Goal: Task Accomplishment & Management: Manage account settings

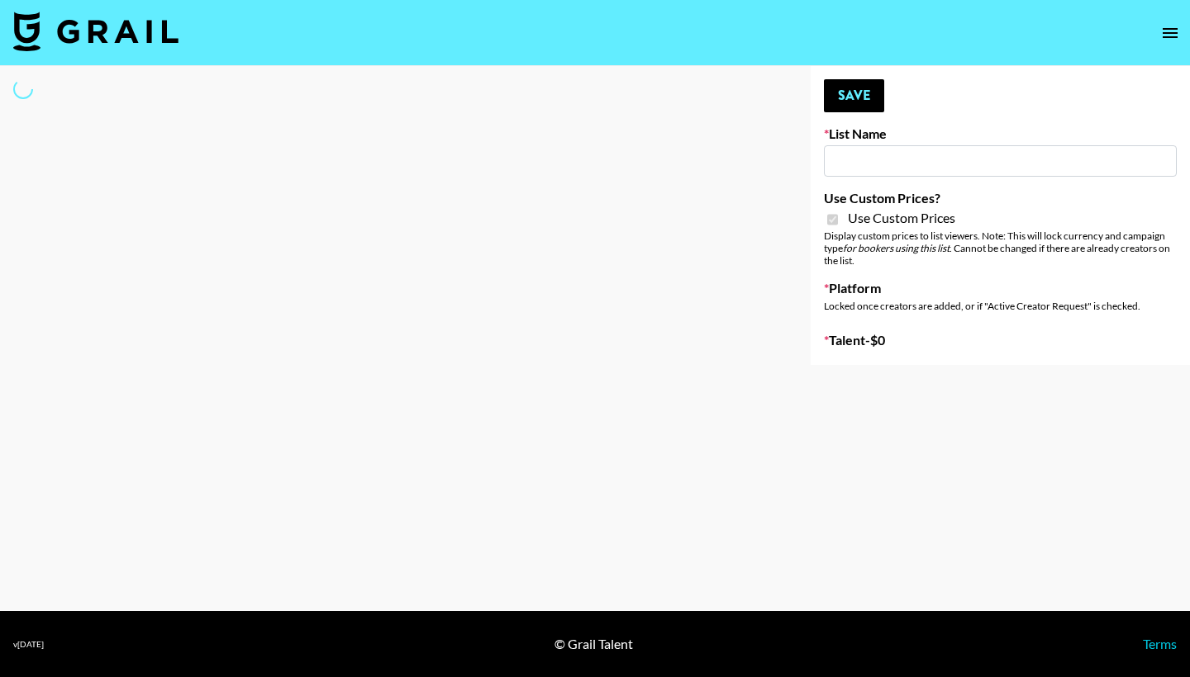
type input "Gensmo (Tiktok)"
checkbox input "true"
select select "Brand"
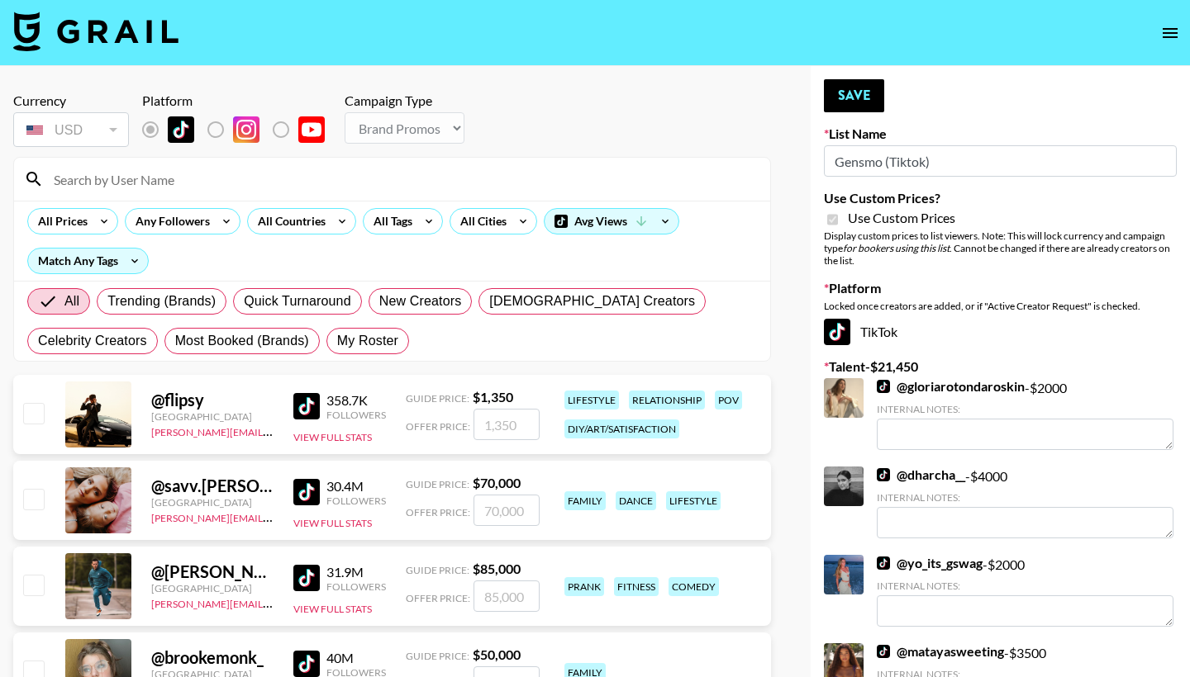
click at [404, 186] on input at bounding box center [402, 179] width 716 height 26
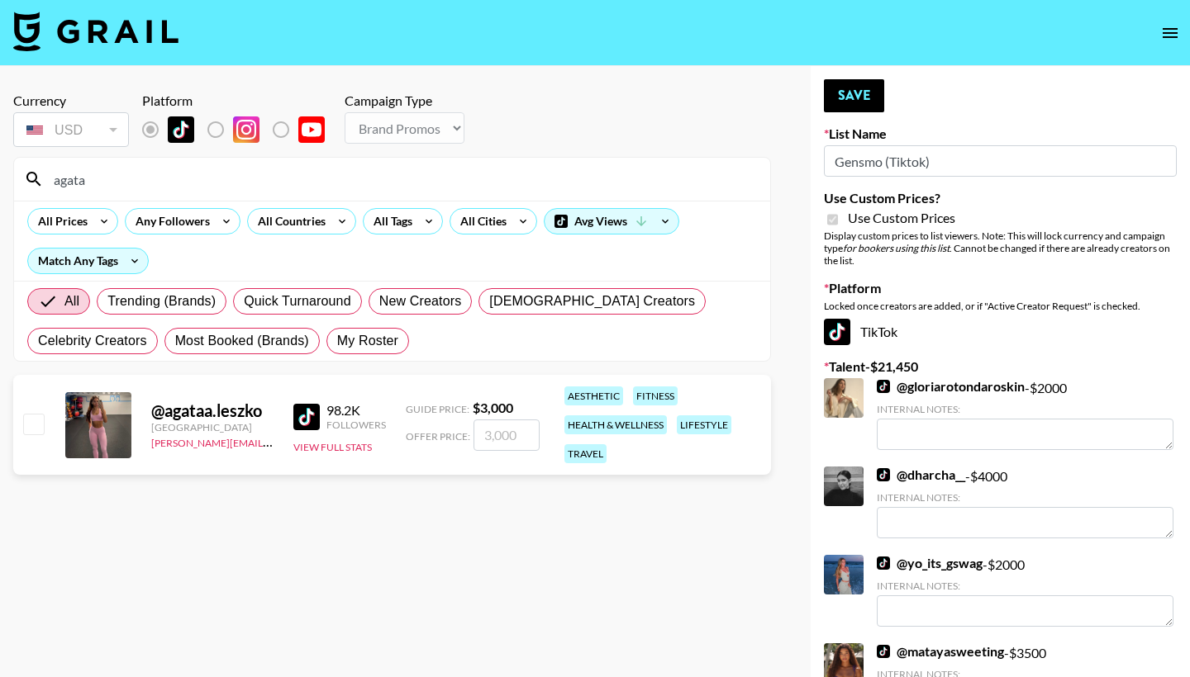
type input "agata"
click at [45, 422] on div "@ agataa.leszko [GEOGRAPHIC_DATA] [PERSON_NAME][EMAIL_ADDRESS][PERSON_NAME][DOM…" at bounding box center [392, 425] width 758 height 100
click at [28, 430] on input "checkbox" at bounding box center [33, 424] width 20 height 20
checkbox input "true"
type input "3000"
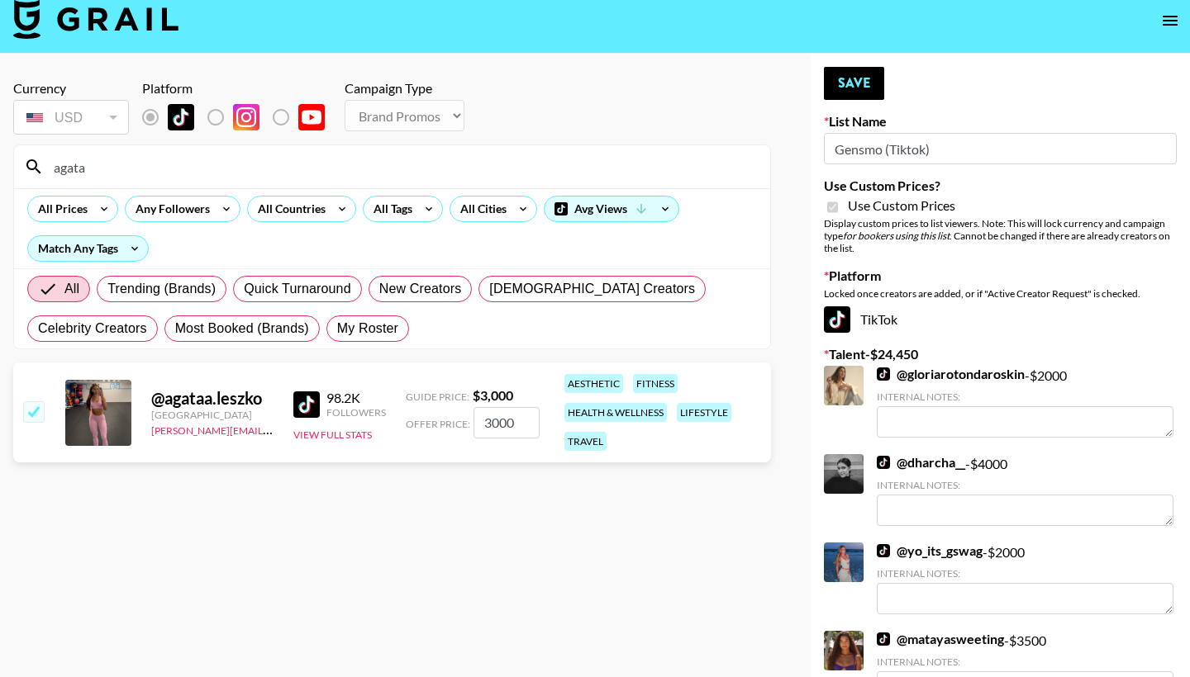
scroll to position [5, 0]
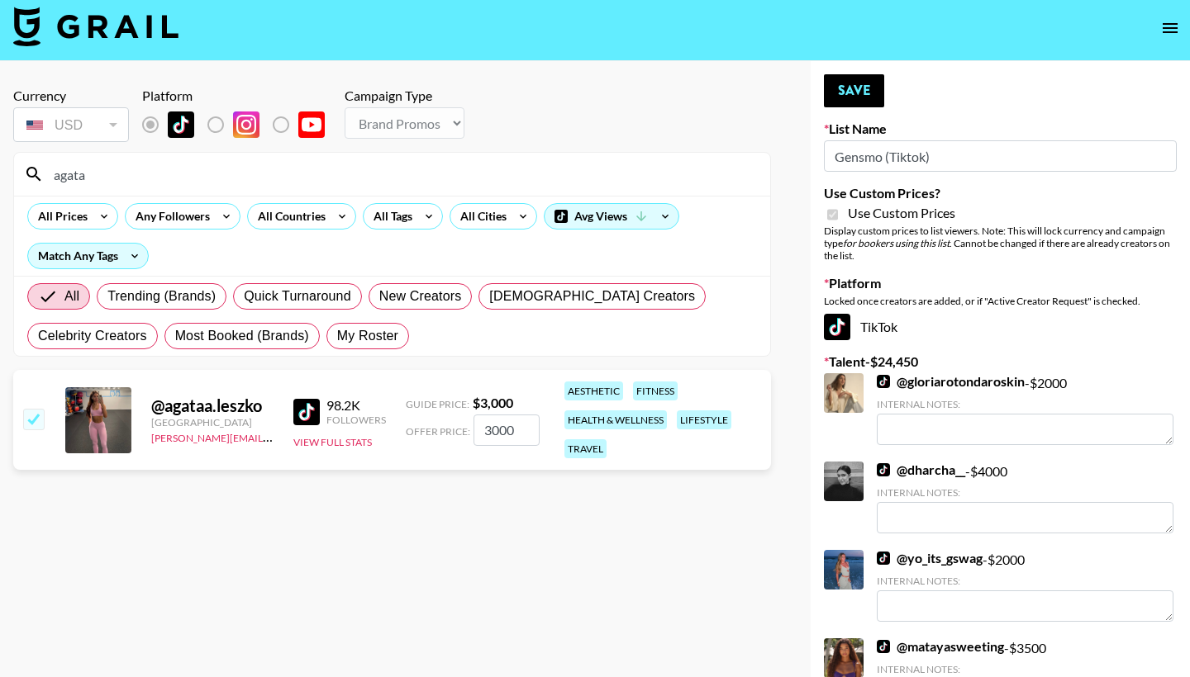
click at [146, 173] on input "agata" at bounding box center [402, 174] width 716 height 26
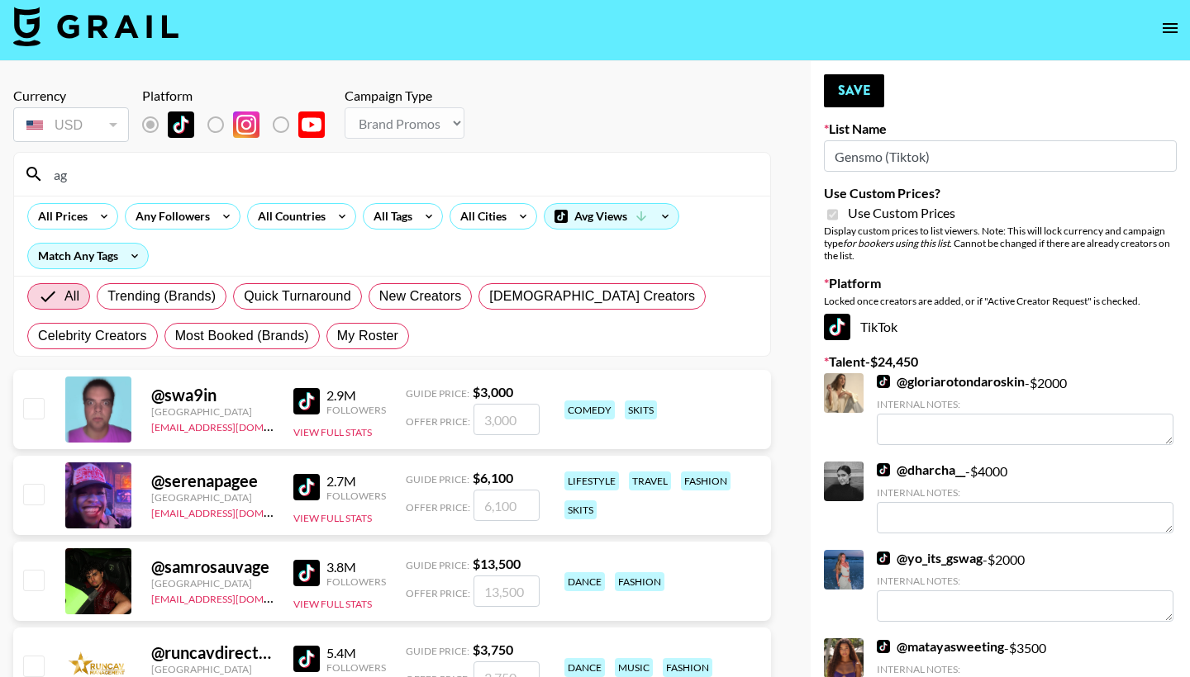
type input "a"
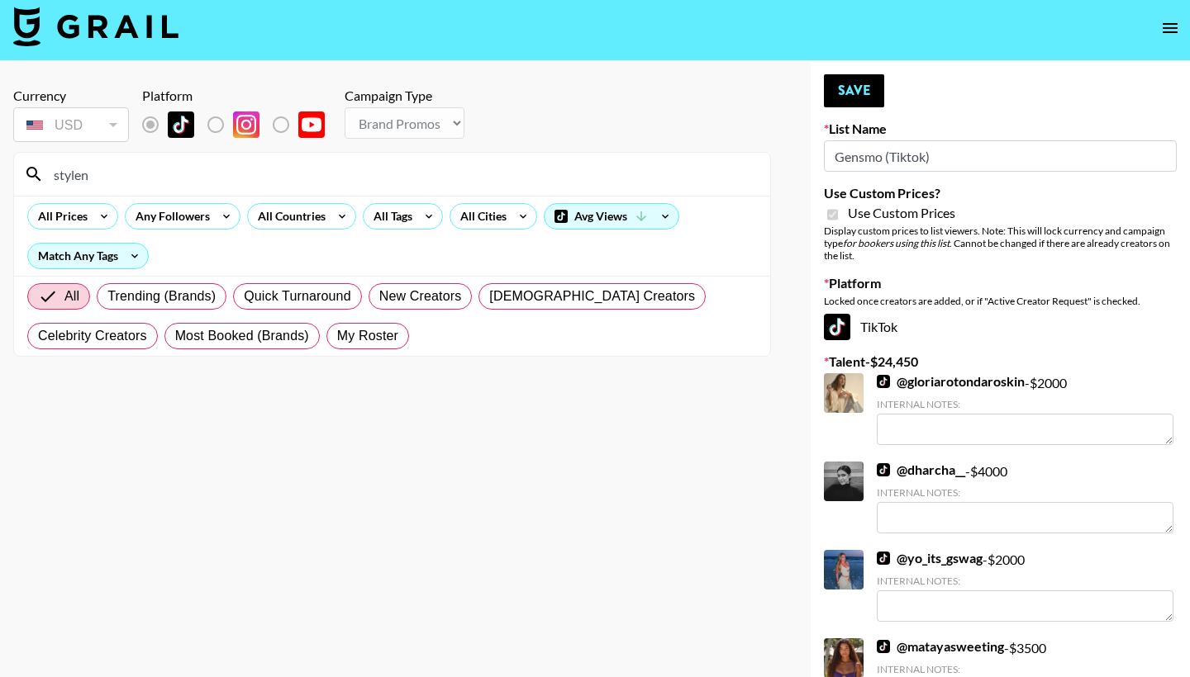
scroll to position [26, 0]
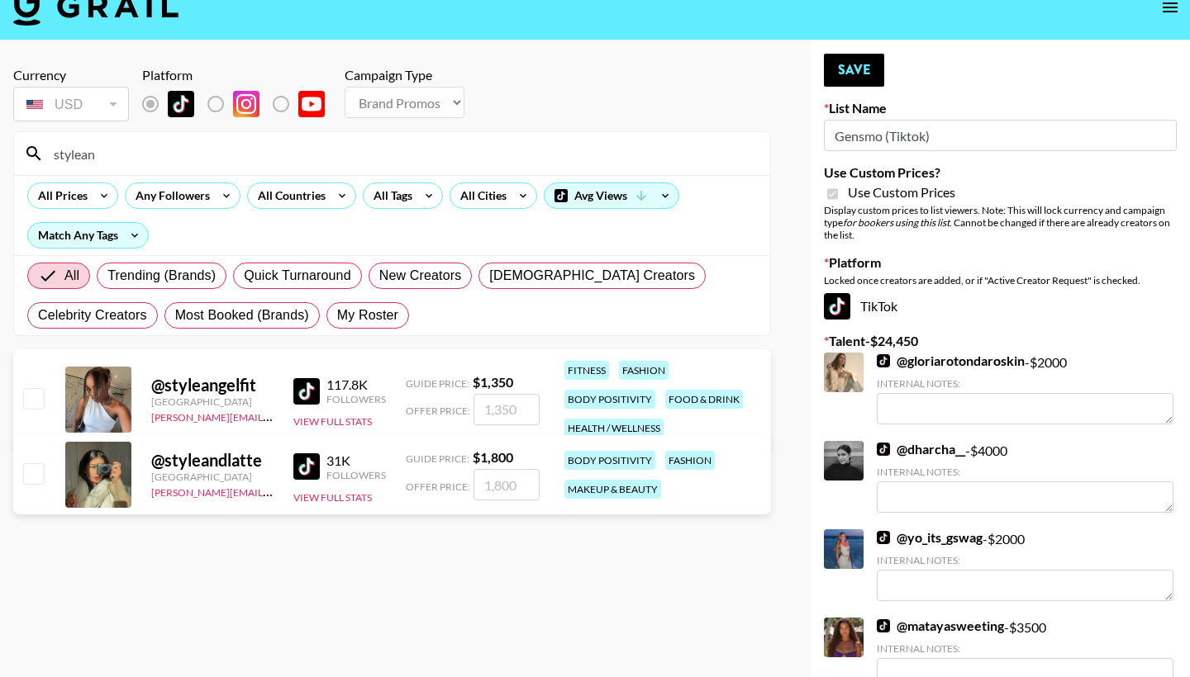
type input "style"
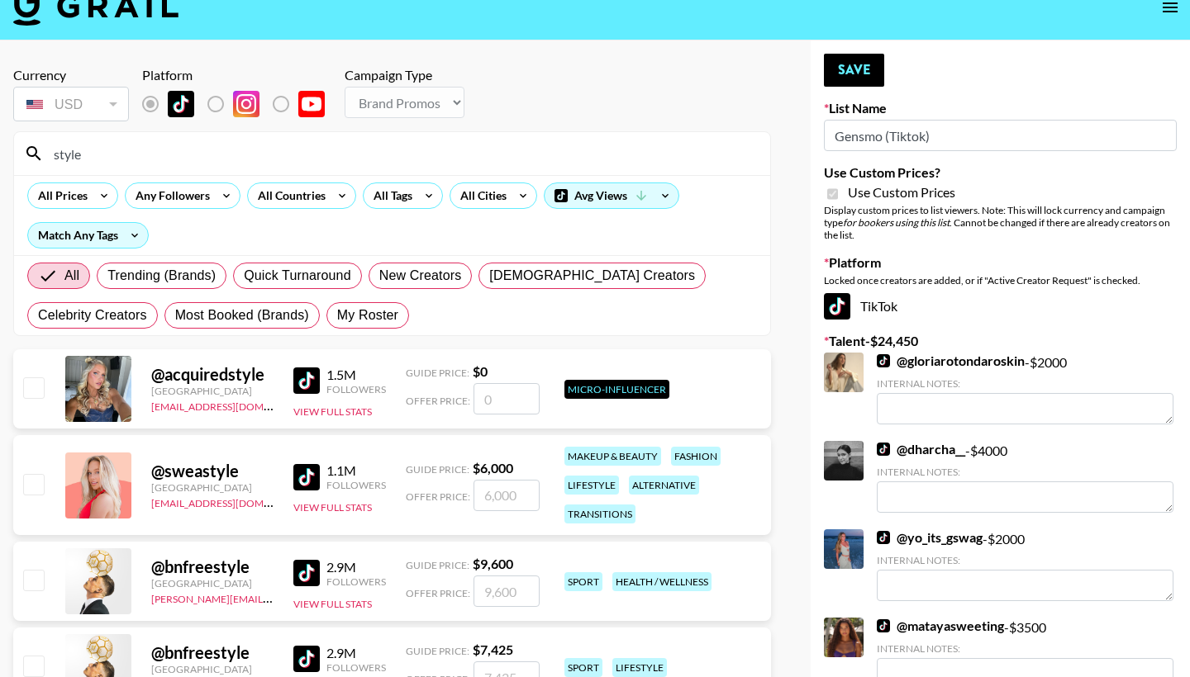
click at [36, 391] on input "checkbox" at bounding box center [33, 388] width 20 height 20
checkbox input "false"
click at [119, 147] on input "style" at bounding box center [402, 153] width 716 height 26
type input "s"
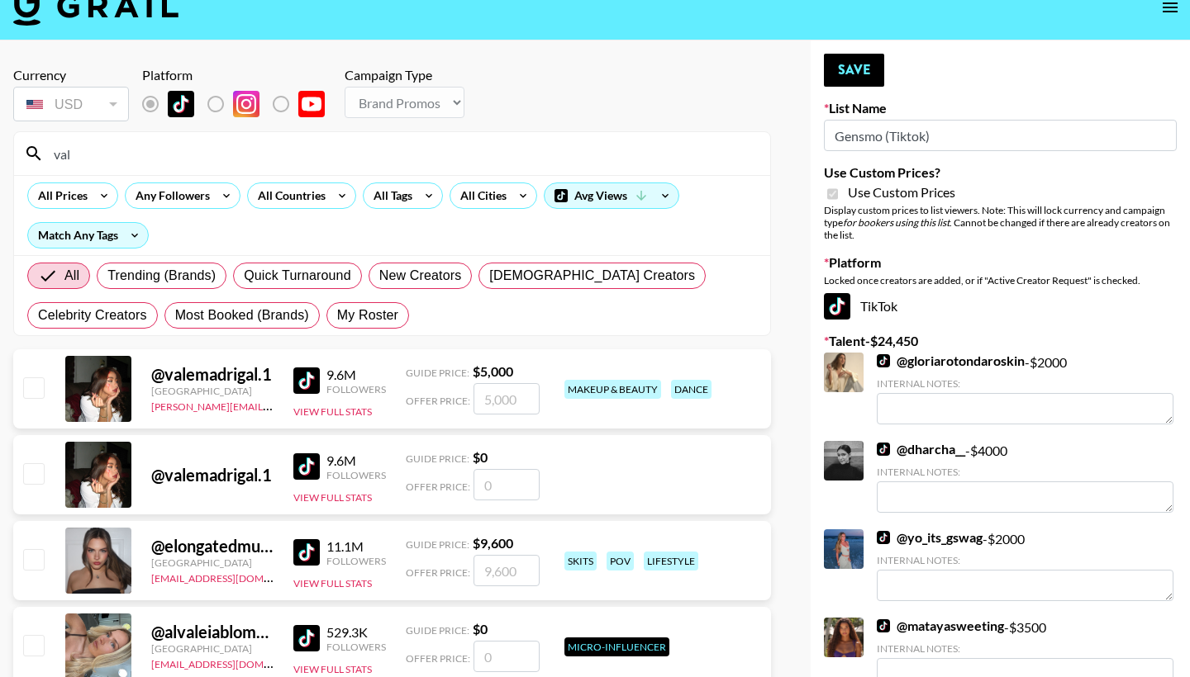
scroll to position [46, 0]
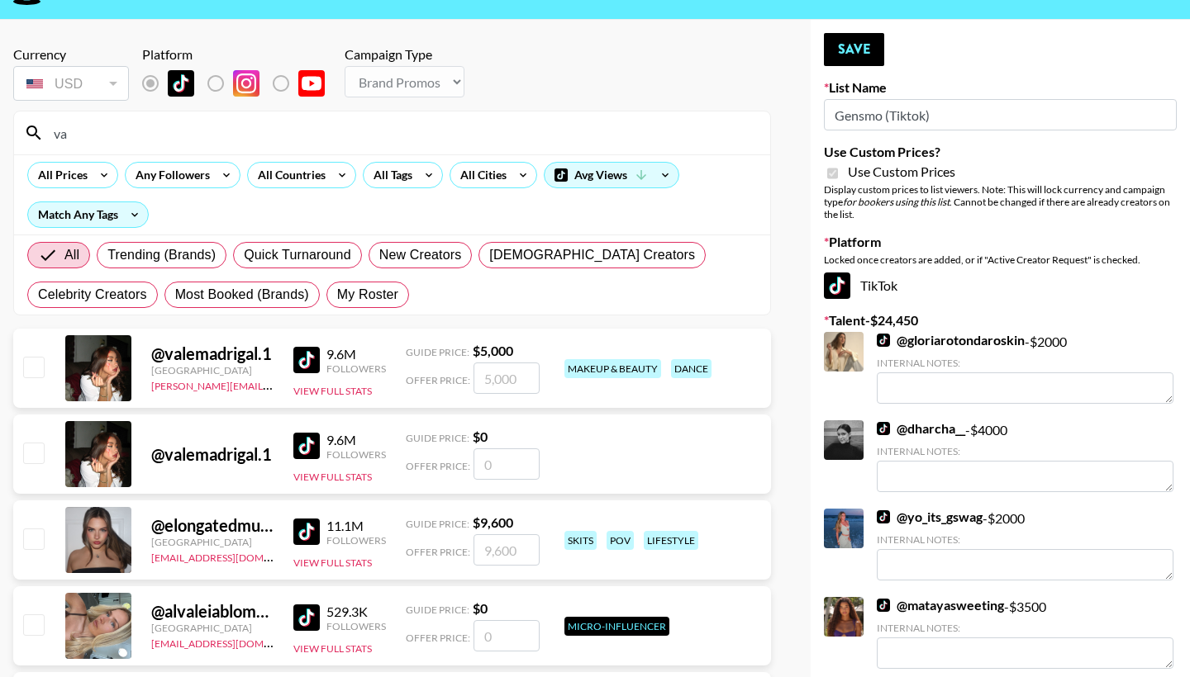
type input "v"
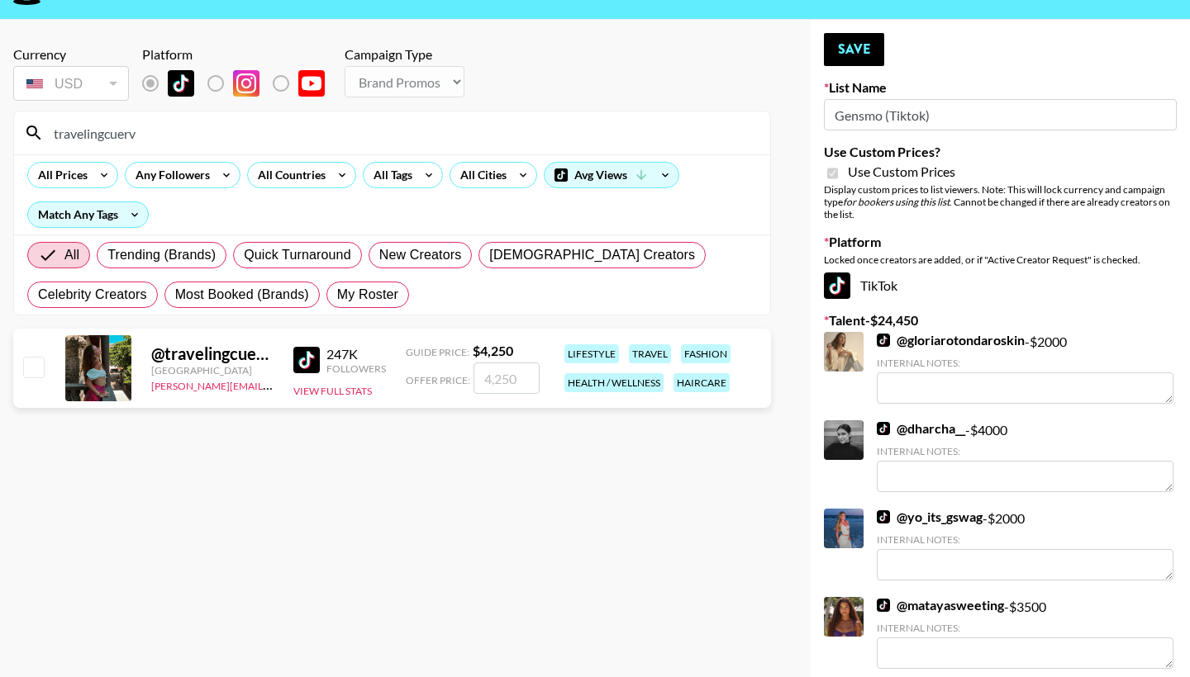
type input "travelingcuerv"
click at [31, 369] on input "checkbox" at bounding box center [33, 367] width 20 height 20
checkbox input "true"
click at [494, 385] on input "4250" at bounding box center [506, 378] width 66 height 31
type input "4500"
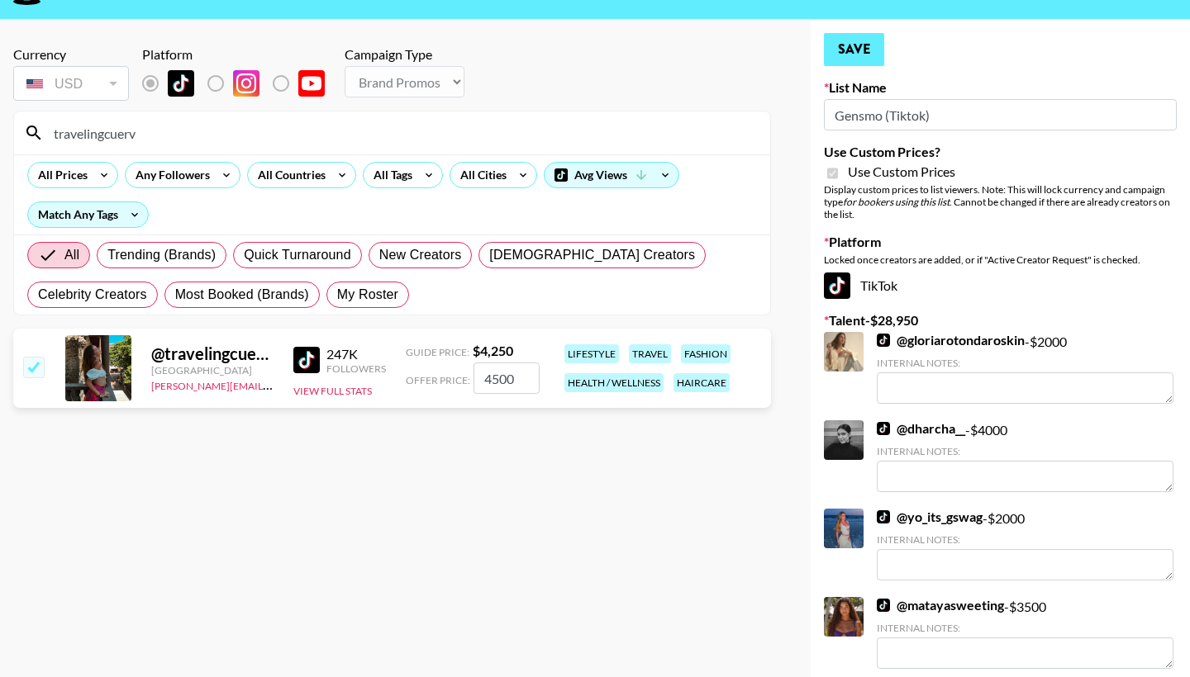
click at [857, 52] on button "Save" at bounding box center [854, 49] width 60 height 33
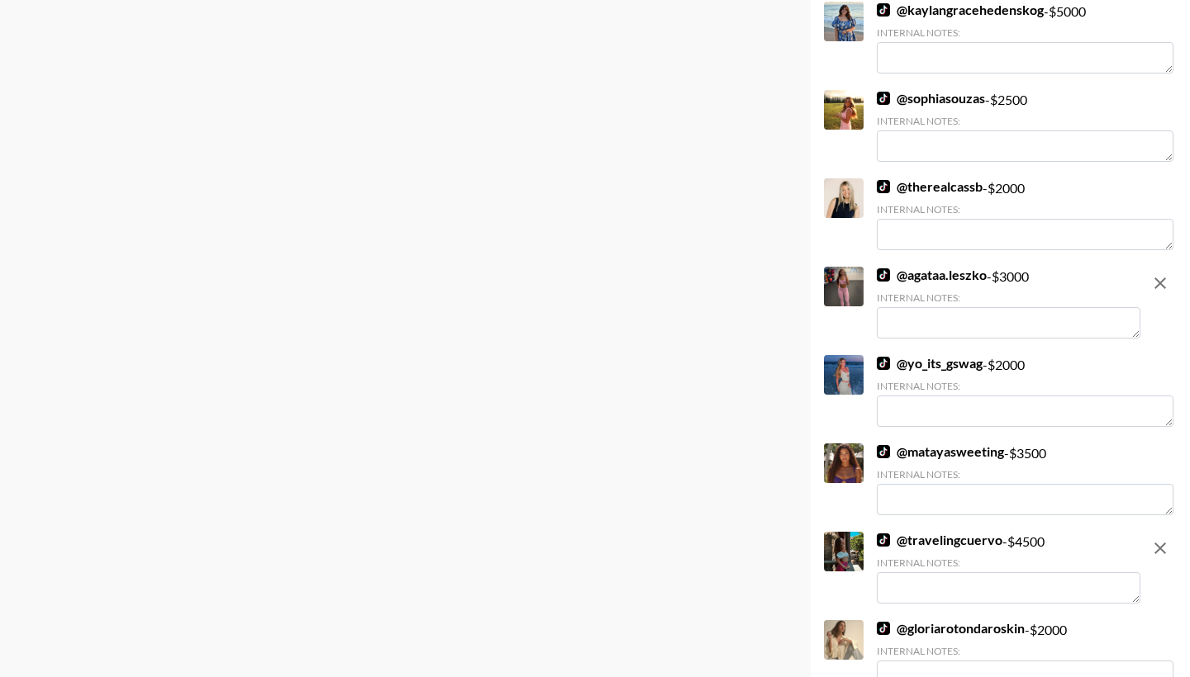
scroll to position [495, 0]
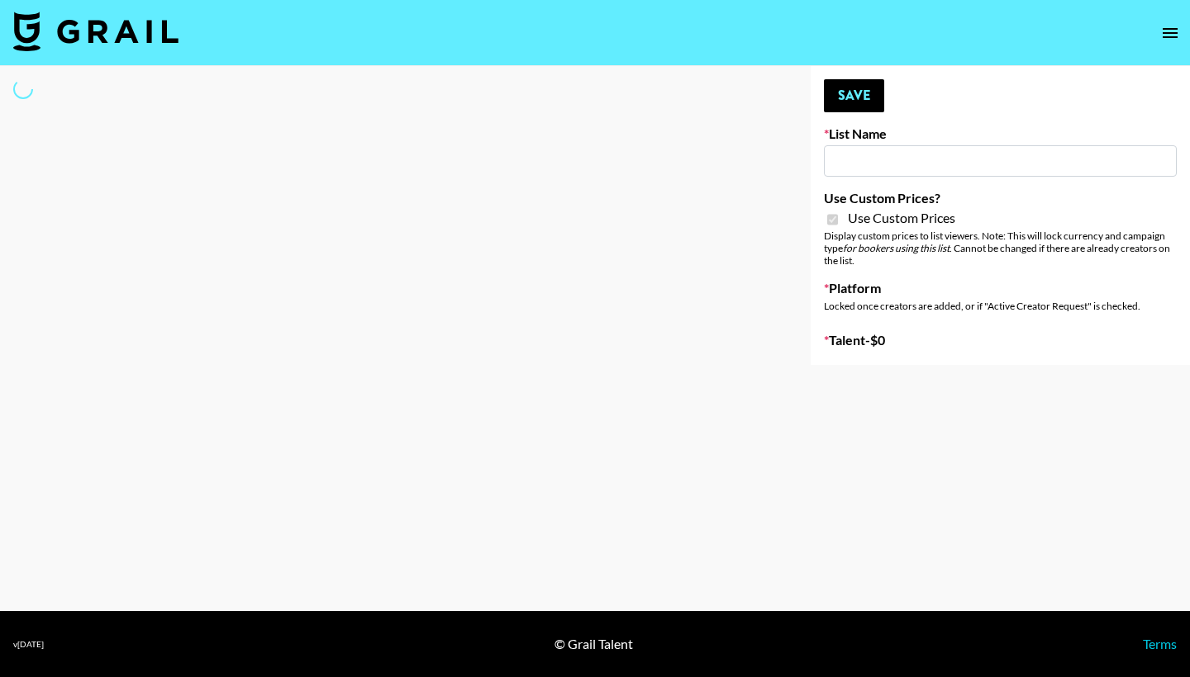
type input "Gensmo (IG)"
checkbox input "true"
select select "Brand"
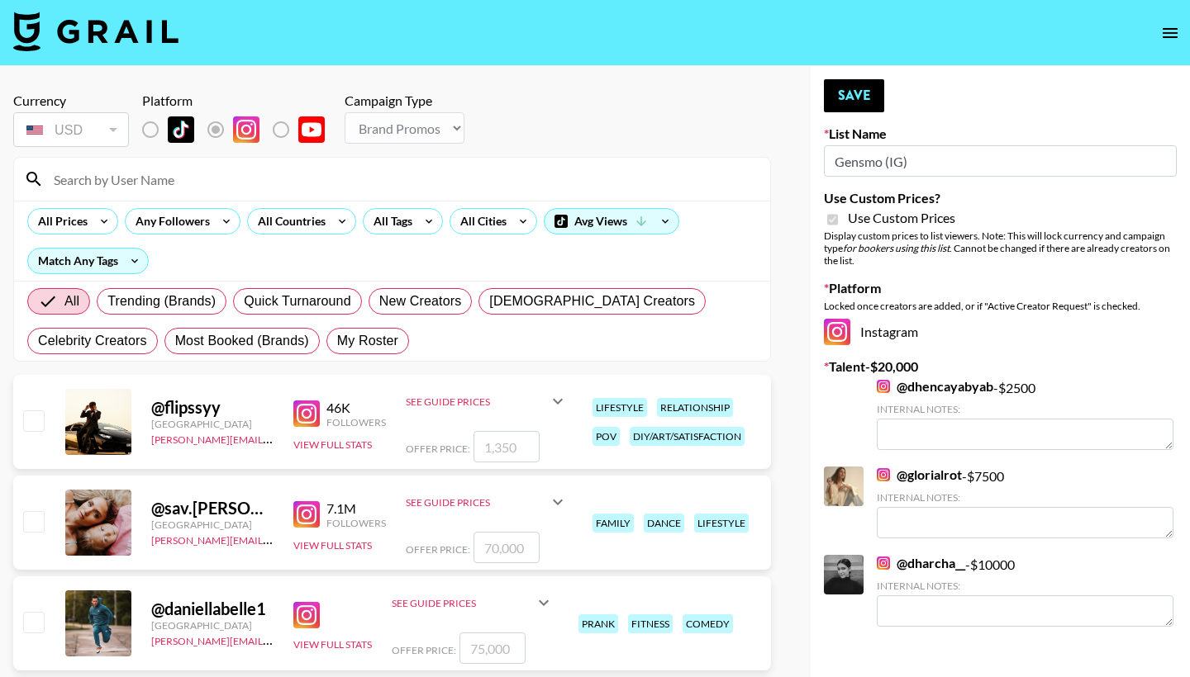
click at [367, 188] on input at bounding box center [402, 179] width 716 height 26
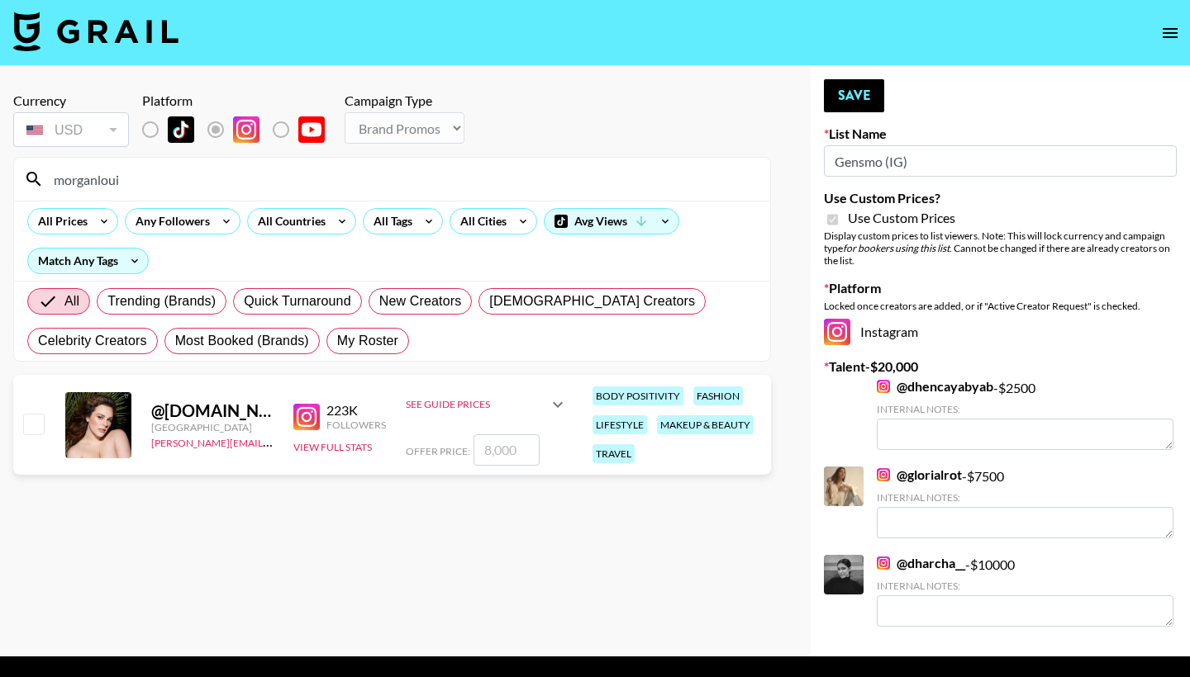
type input "morganloui"
click at [28, 420] on input "checkbox" at bounding box center [33, 424] width 20 height 20
checkbox input "true"
type input "8000"
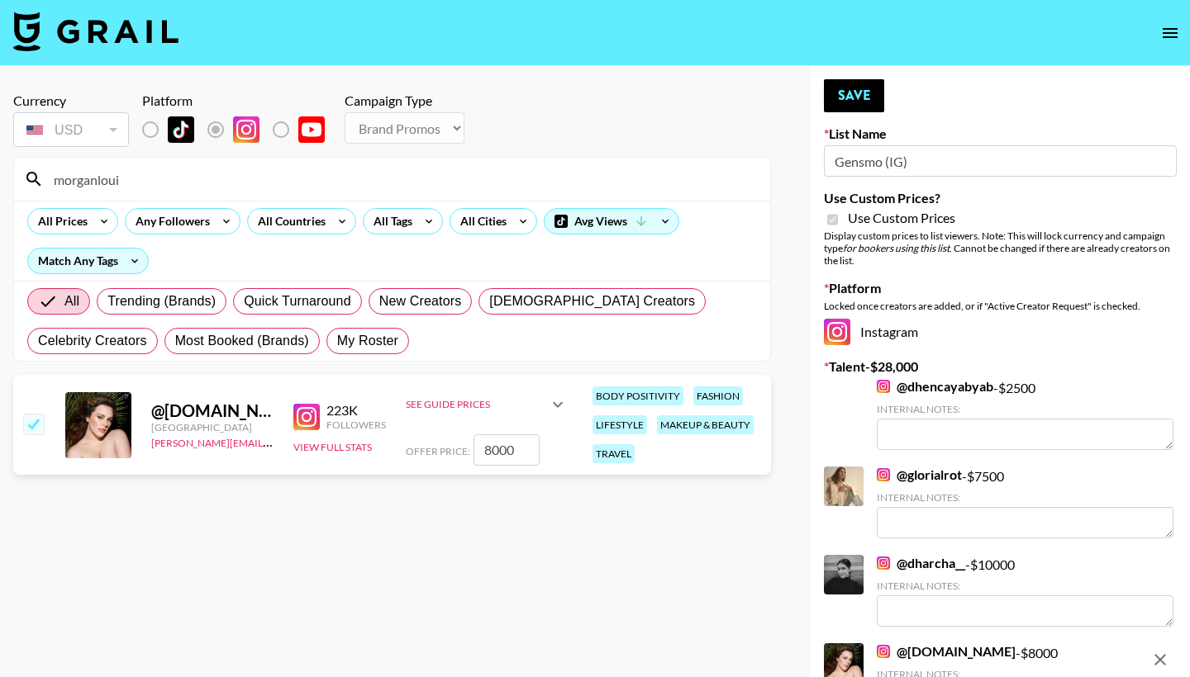
scroll to position [26, 0]
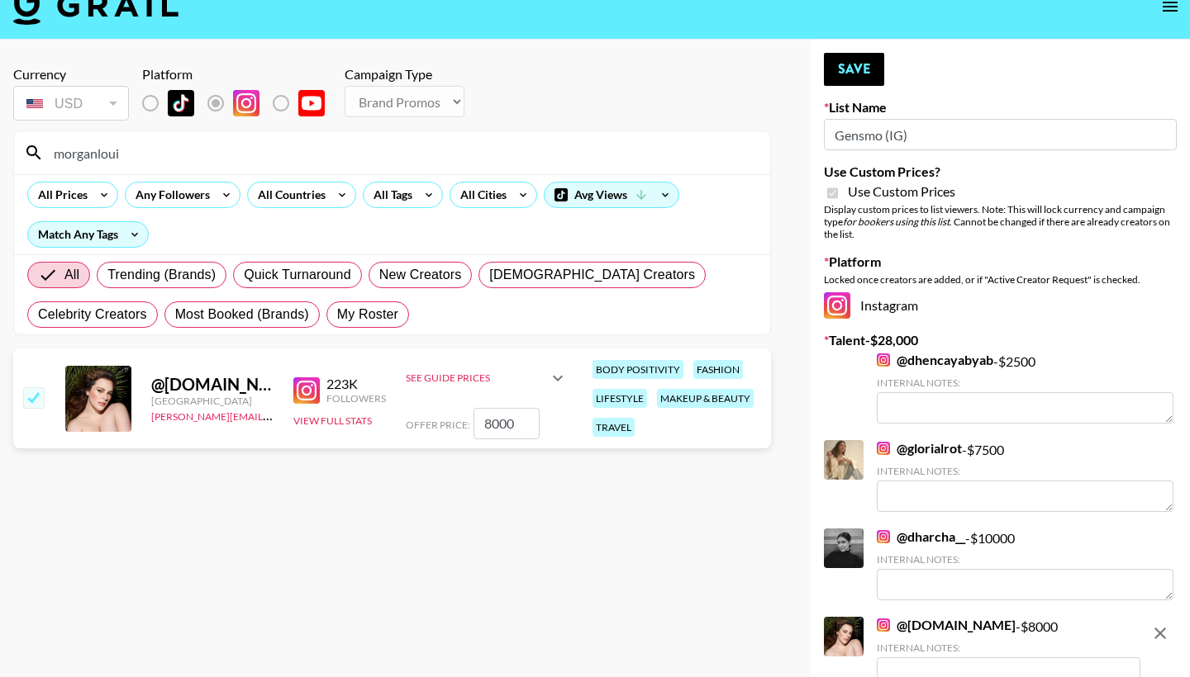
click at [487, 425] on input "8000" at bounding box center [506, 423] width 66 height 31
checkbox input "false"
checkbox input "true"
type input "6000"
click at [880, 66] on button "Save" at bounding box center [854, 69] width 60 height 33
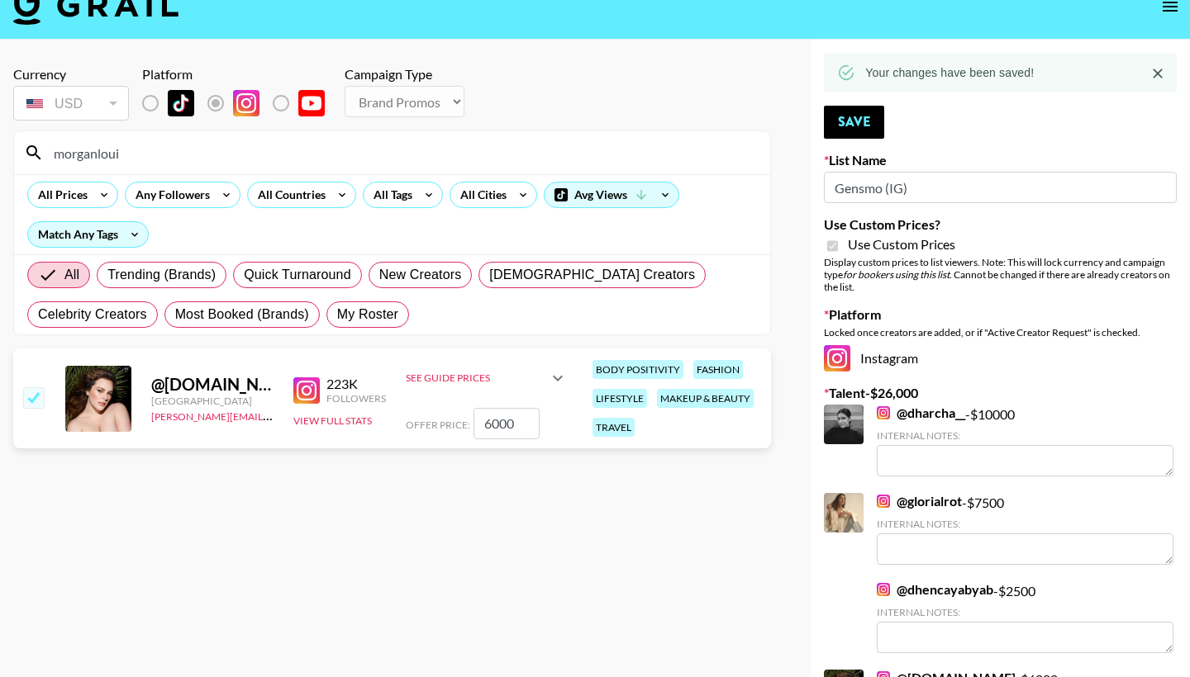
drag, startPoint x: 144, startPoint y: 151, endPoint x: 53, endPoint y: 147, distance: 91.0
click at [53, 147] on input "morganloui" at bounding box center [402, 153] width 716 height 26
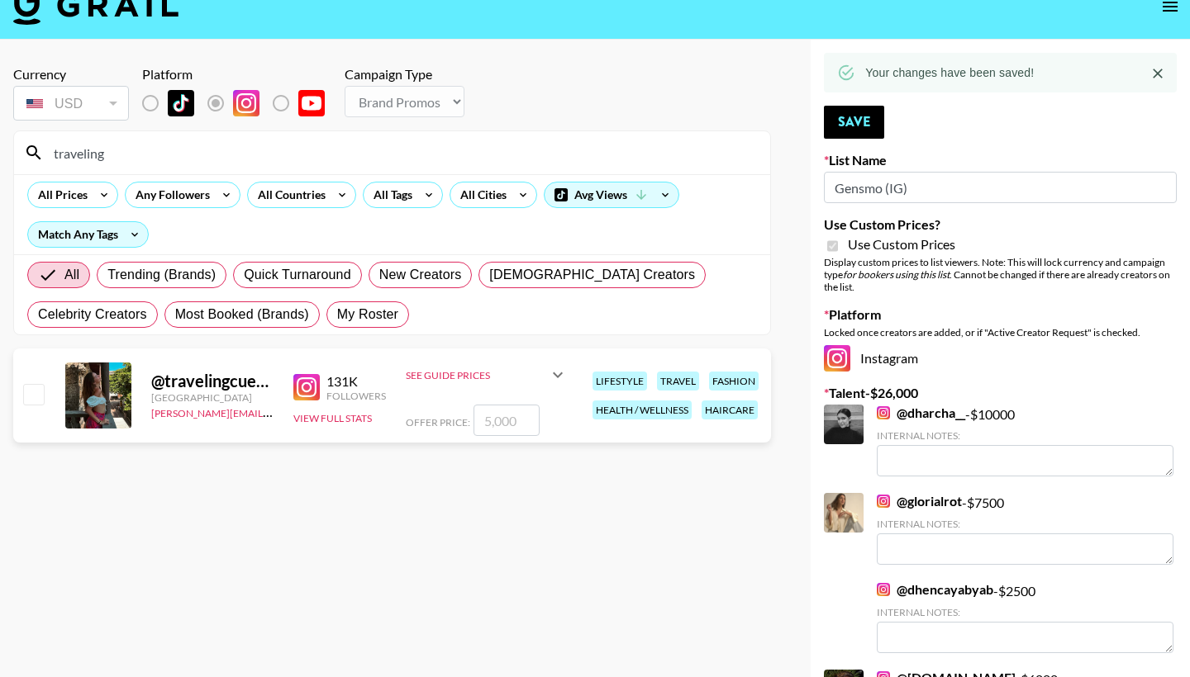
type input "traveling"
click at [38, 397] on input "checkbox" at bounding box center [33, 394] width 20 height 20
checkbox input "true"
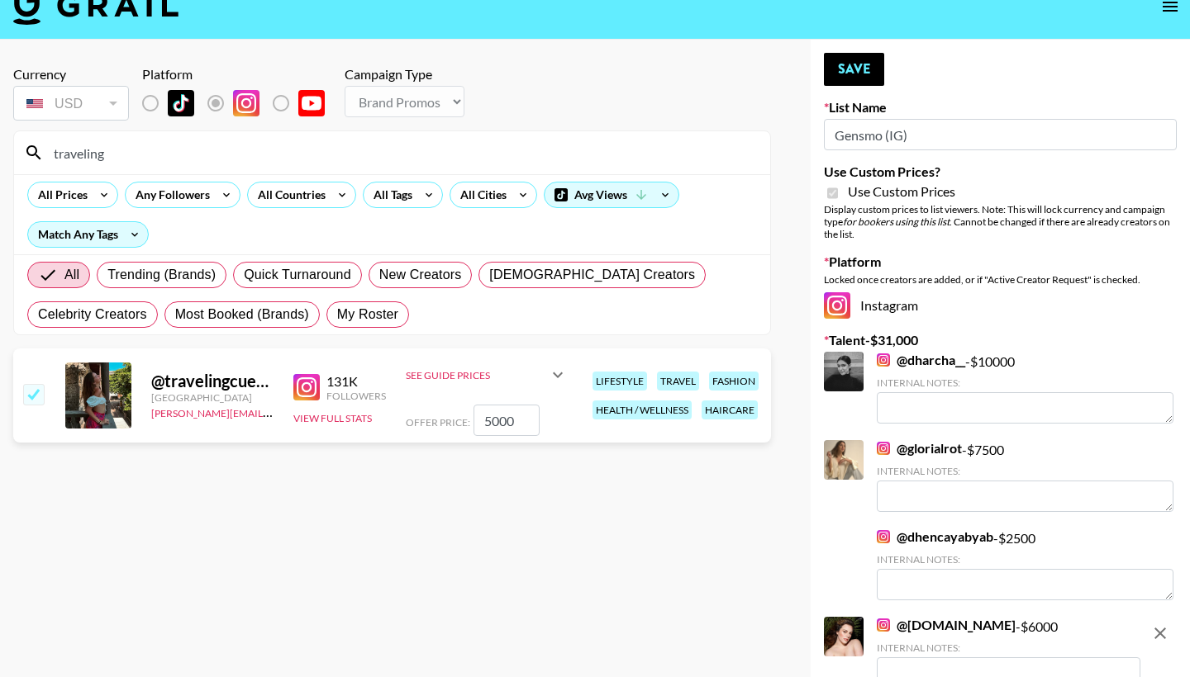
type input "5000"
click at [837, 76] on button "Save" at bounding box center [854, 69] width 60 height 33
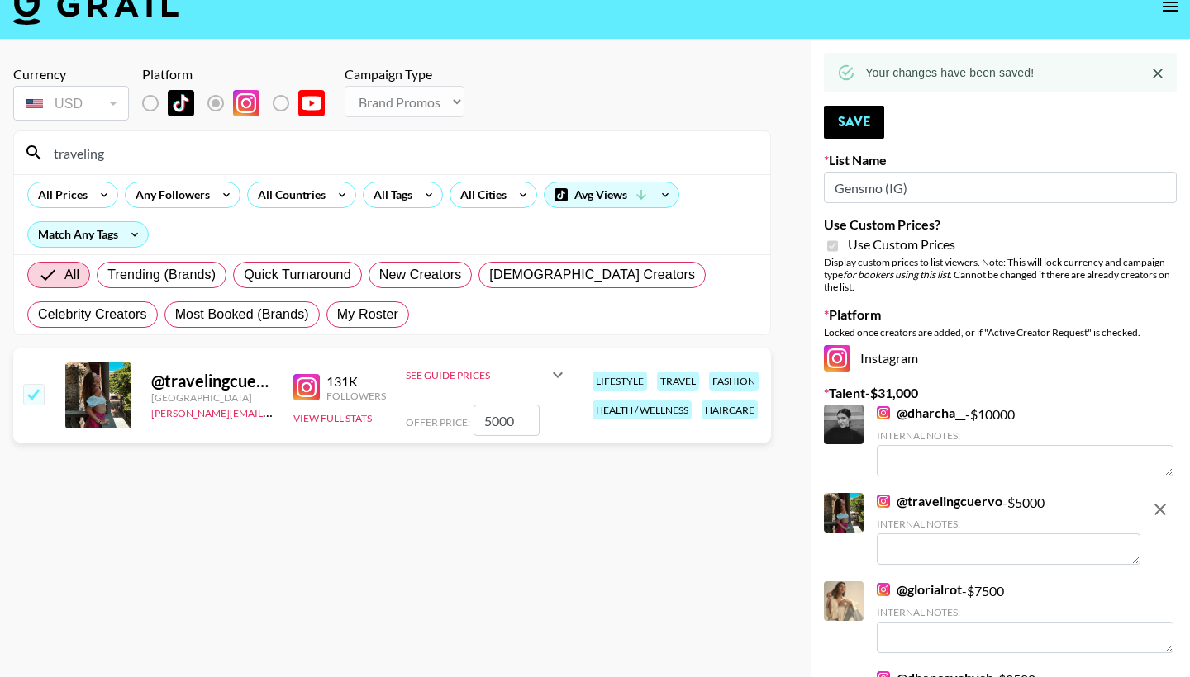
drag, startPoint x: 204, startPoint y: 160, endPoint x: 52, endPoint y: 146, distance: 152.6
click at [52, 148] on input "traveling" at bounding box center [402, 153] width 716 height 26
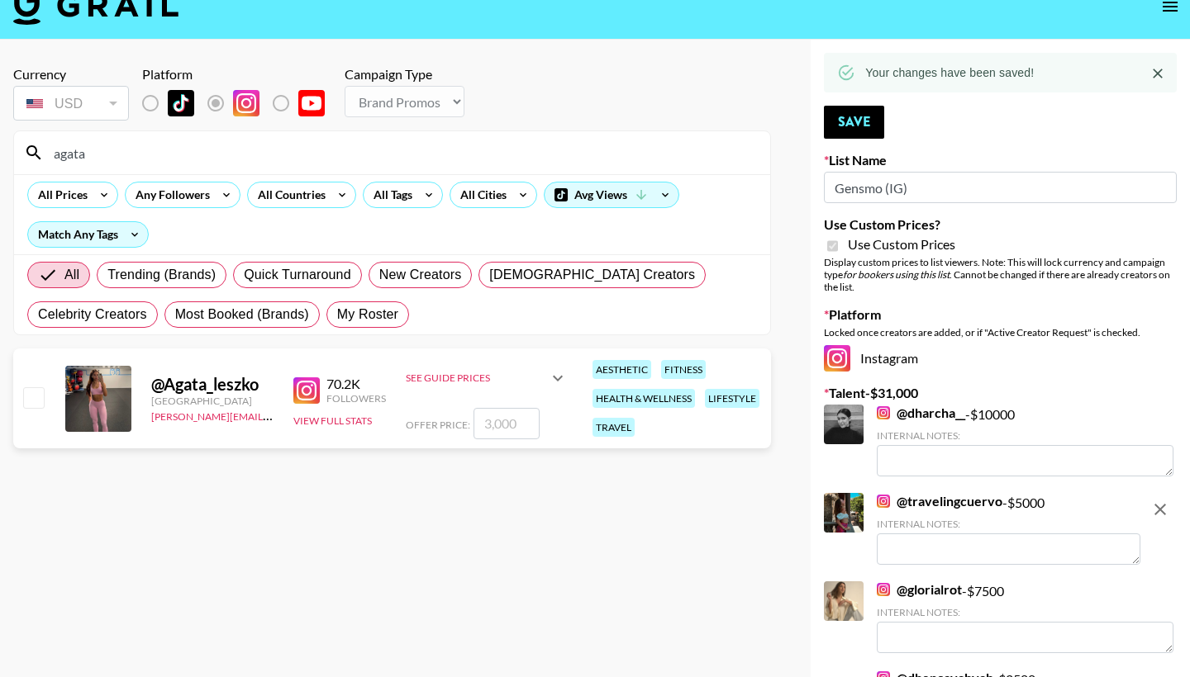
type input "agata"
click at [42, 400] on input "checkbox" at bounding box center [33, 397] width 20 height 20
checkbox input "true"
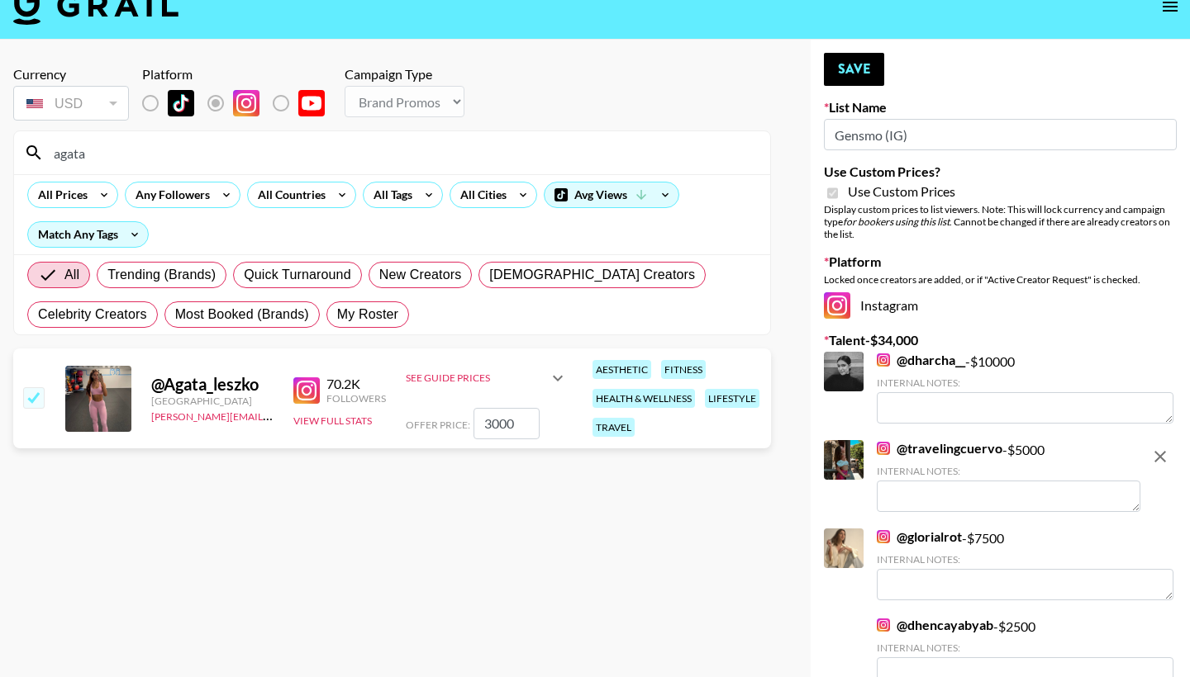
type input "3000"
click at [860, 68] on button "Save" at bounding box center [854, 69] width 60 height 33
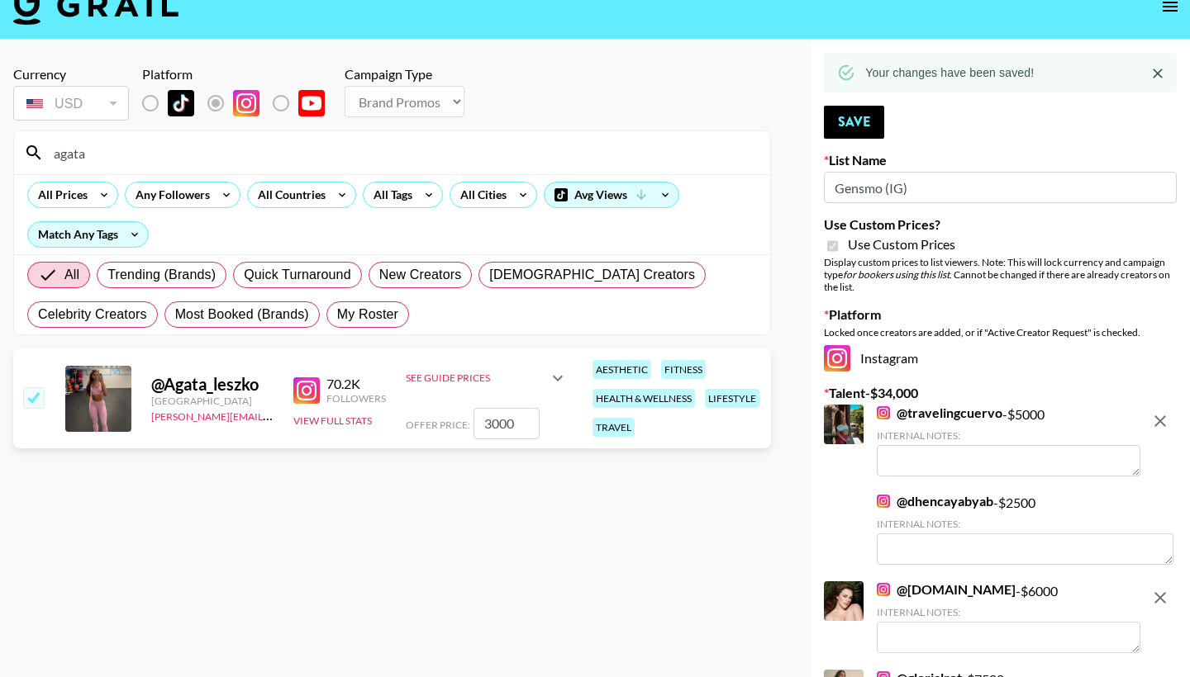
drag, startPoint x: 137, startPoint y: 151, endPoint x: 48, endPoint y: 145, distance: 89.5
click at [48, 145] on input "agata" at bounding box center [402, 153] width 716 height 26
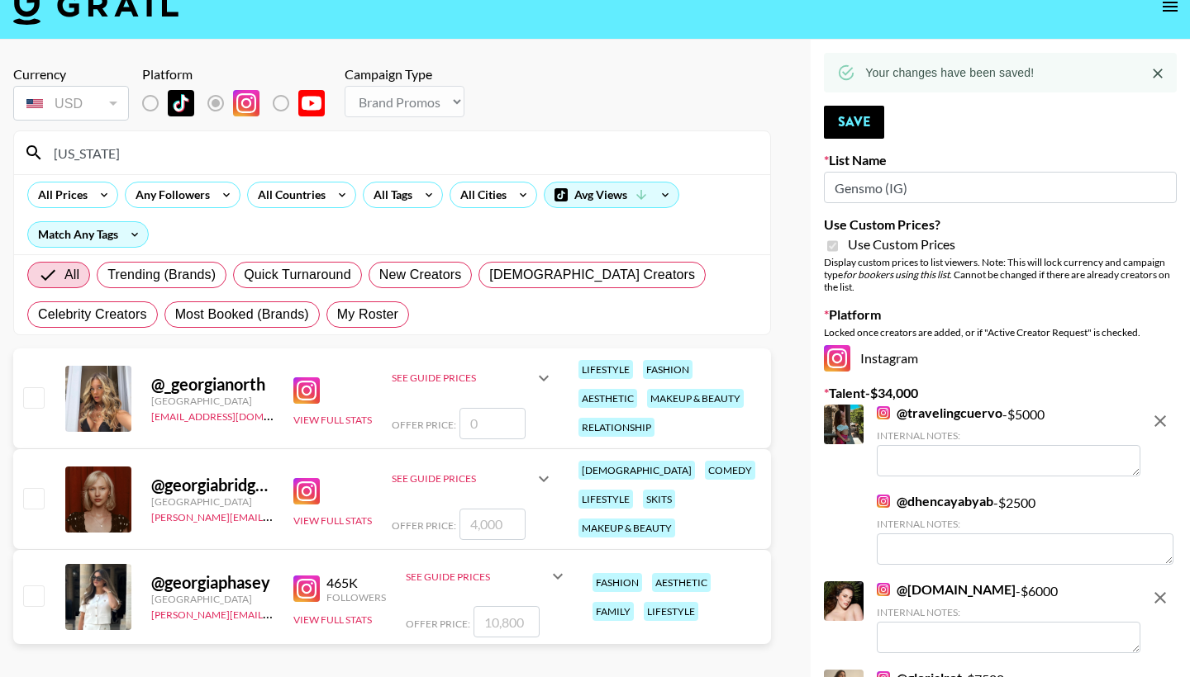
type input "georgia"
click at [32, 593] on input "checkbox" at bounding box center [33, 596] width 20 height 20
checkbox input "true"
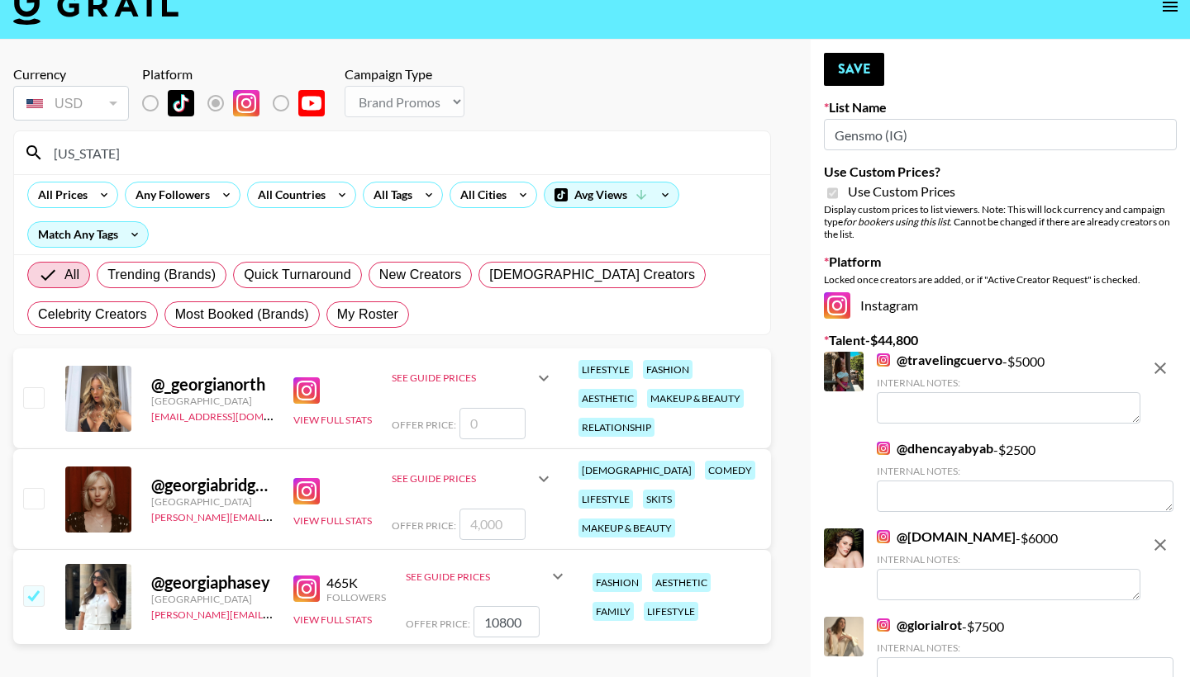
click at [502, 622] on input "10800" at bounding box center [506, 621] width 66 height 31
type input "10000"
click at [841, 69] on button "Save" at bounding box center [854, 69] width 60 height 33
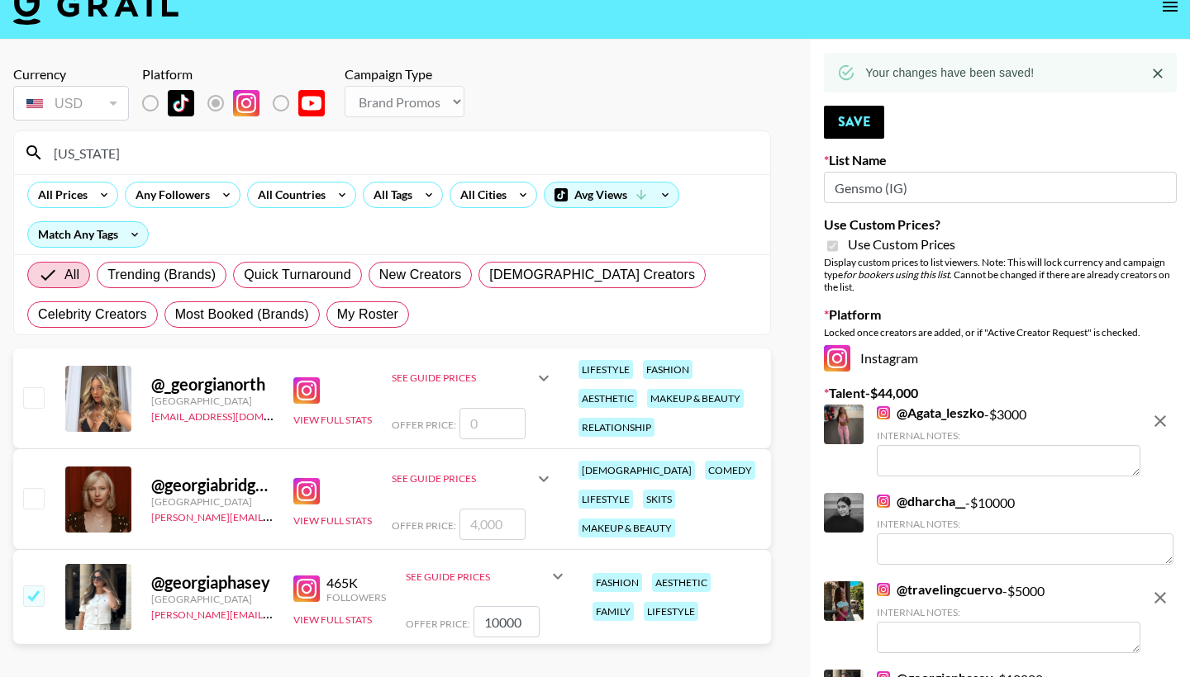
drag, startPoint x: 102, startPoint y: 156, endPoint x: 48, endPoint y: 152, distance: 53.9
click at [48, 152] on input "georgia" at bounding box center [402, 153] width 716 height 26
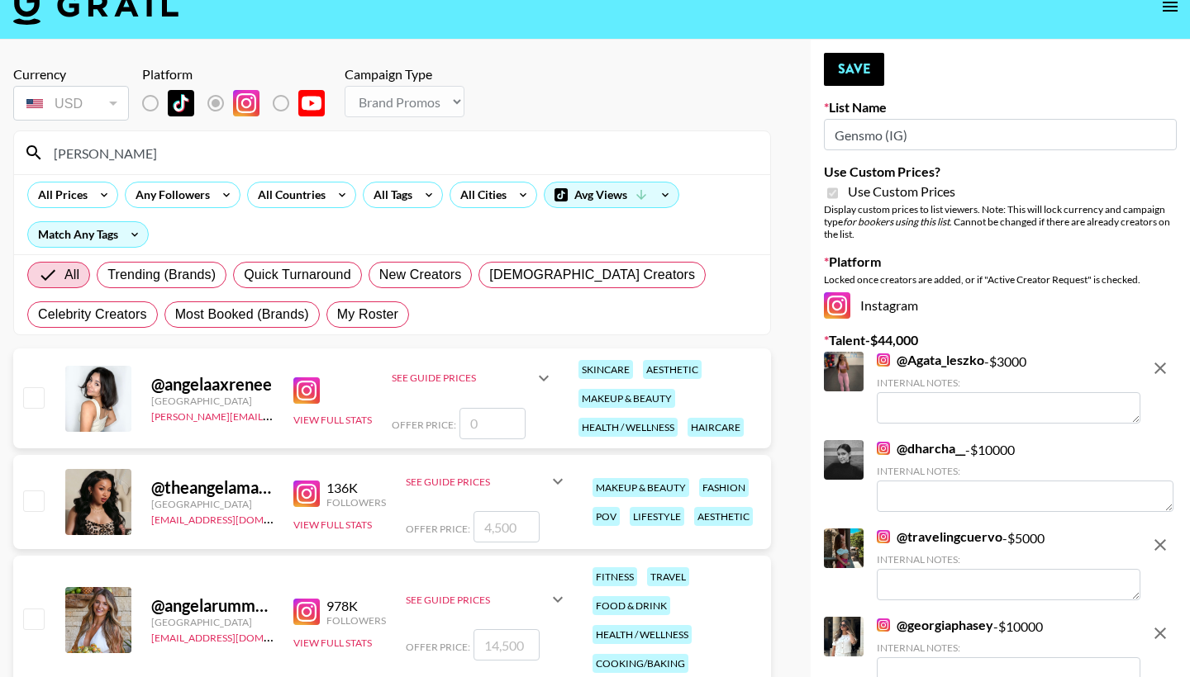
click at [198, 144] on input "Angela" at bounding box center [402, 153] width 716 height 26
click at [201, 153] on input "Angela" at bounding box center [402, 153] width 716 height 26
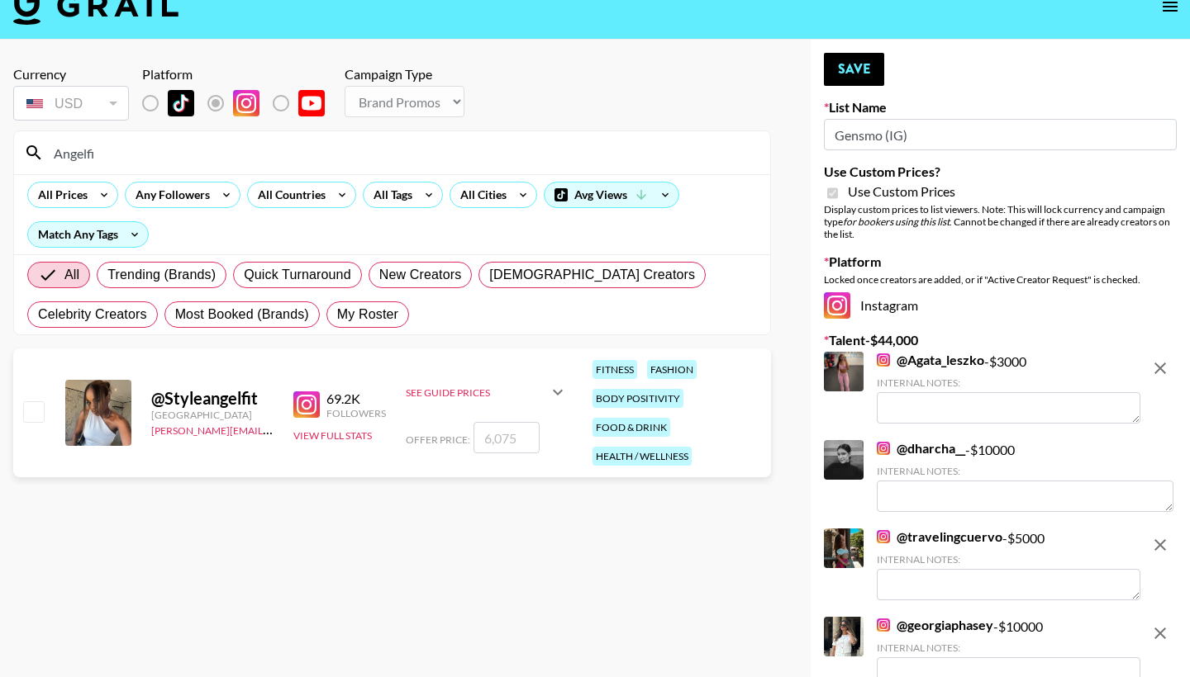
type input "Angelfi"
click at [31, 417] on input "checkbox" at bounding box center [33, 411] width 20 height 20
checkbox input "true"
click at [487, 440] on input "6075" at bounding box center [506, 437] width 66 height 31
type input "4000"
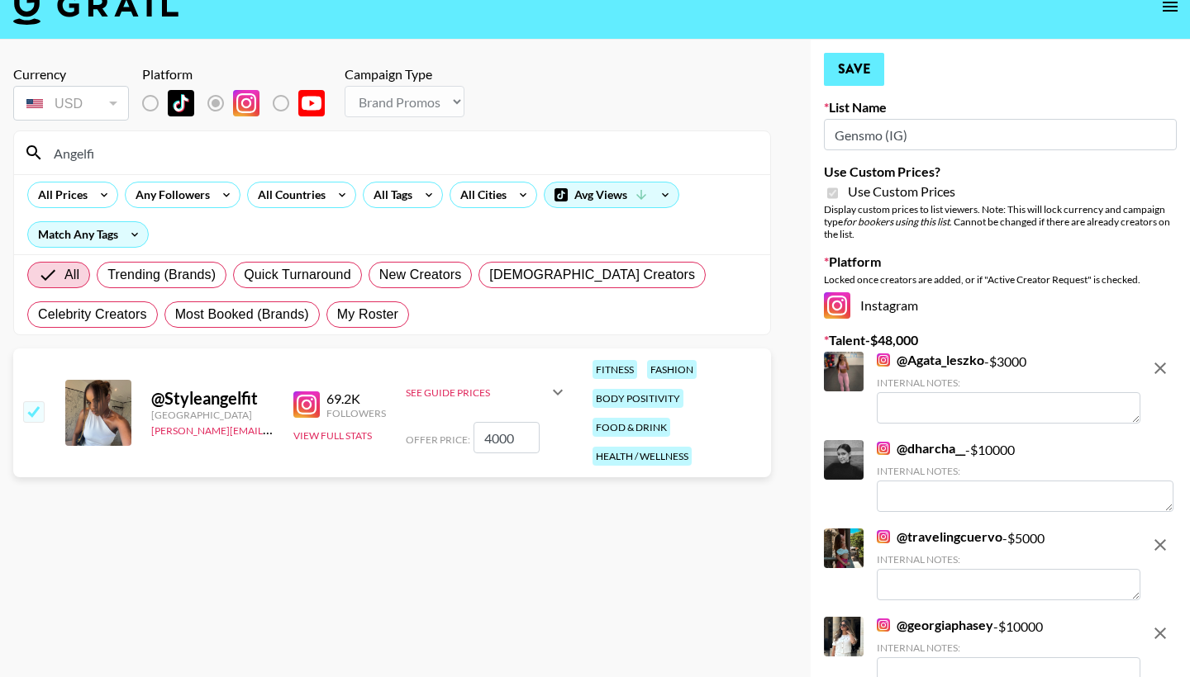
click at [839, 74] on button "Save" at bounding box center [854, 69] width 60 height 33
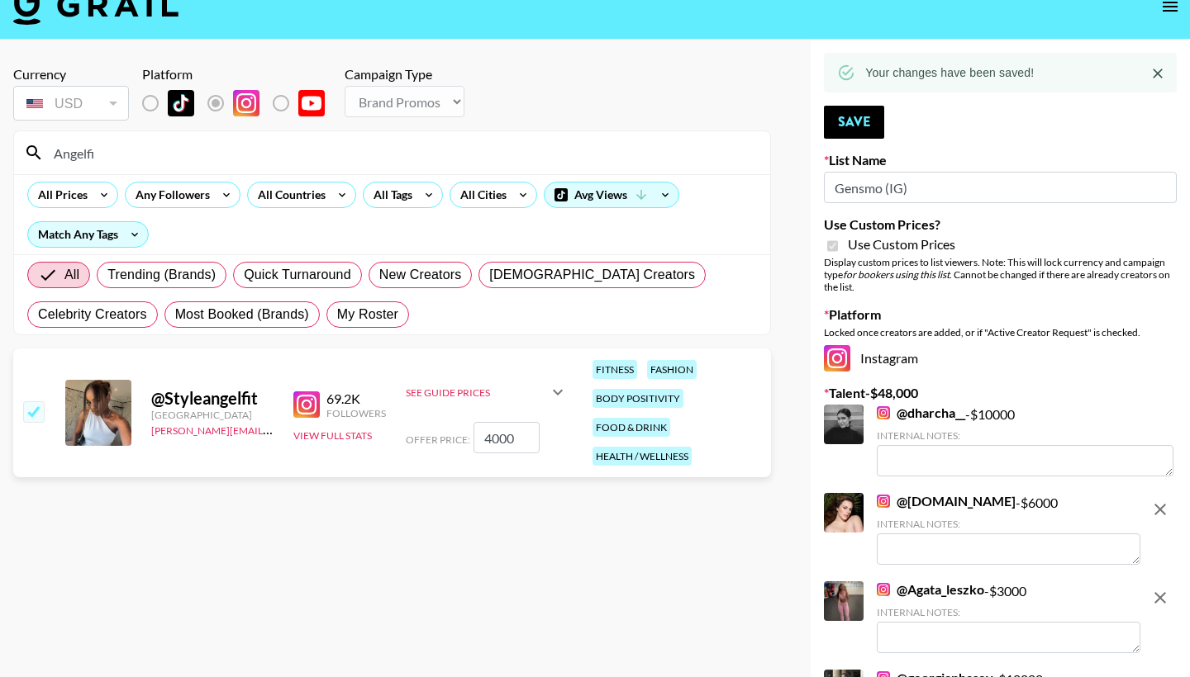
click at [615, 588] on section "Currency USD USD ​ Platform Campaign Type Choose Type... Song Promos Brand Prom…" at bounding box center [392, 325] width 758 height 545
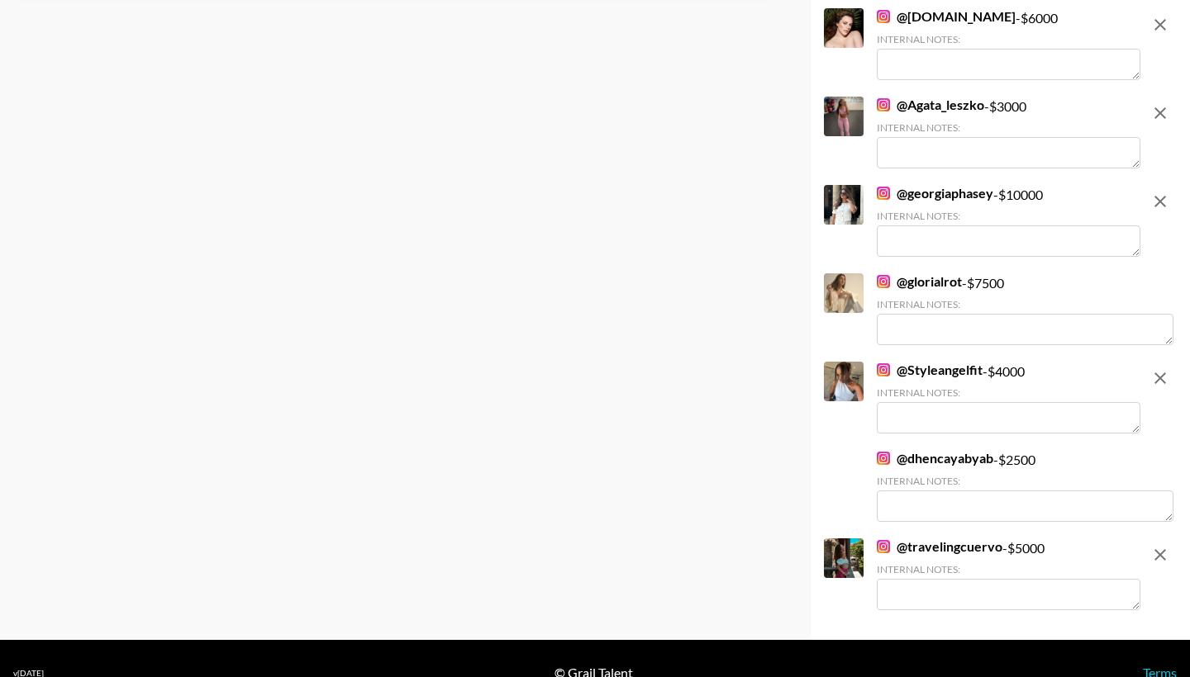
scroll to position [515, 0]
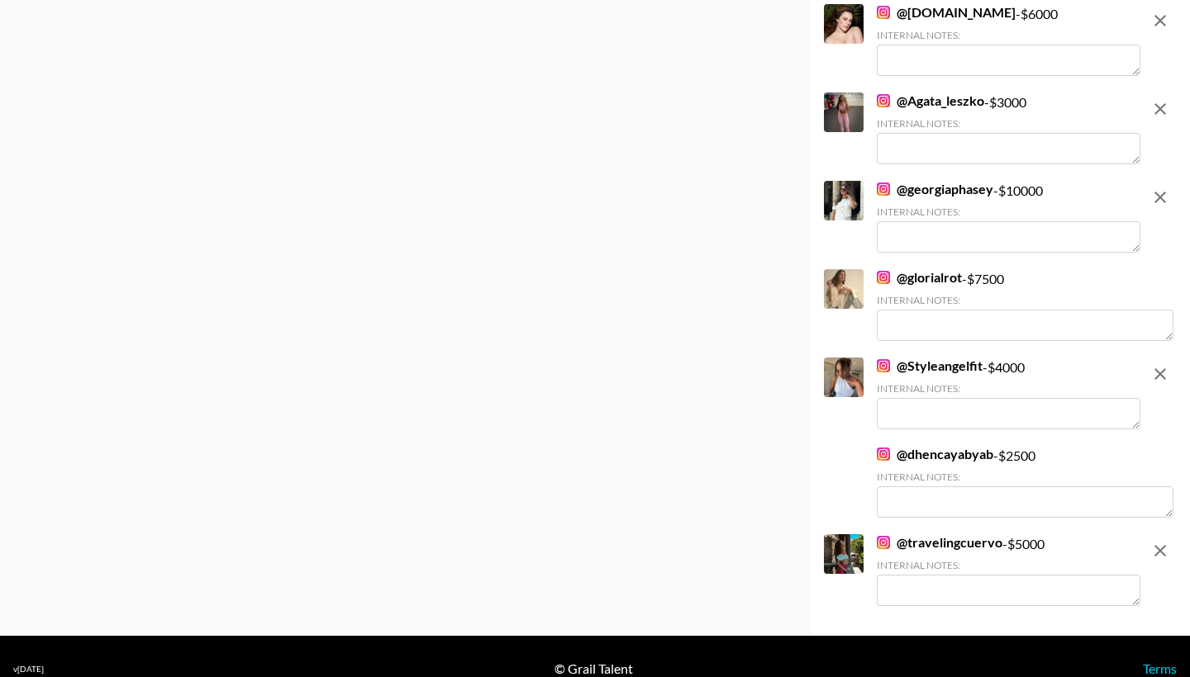
click at [943, 273] on link "@ glorialrot" at bounding box center [918, 277] width 85 height 17
click at [920, 458] on link "@ dhencayabyab" at bounding box center [934, 454] width 116 height 17
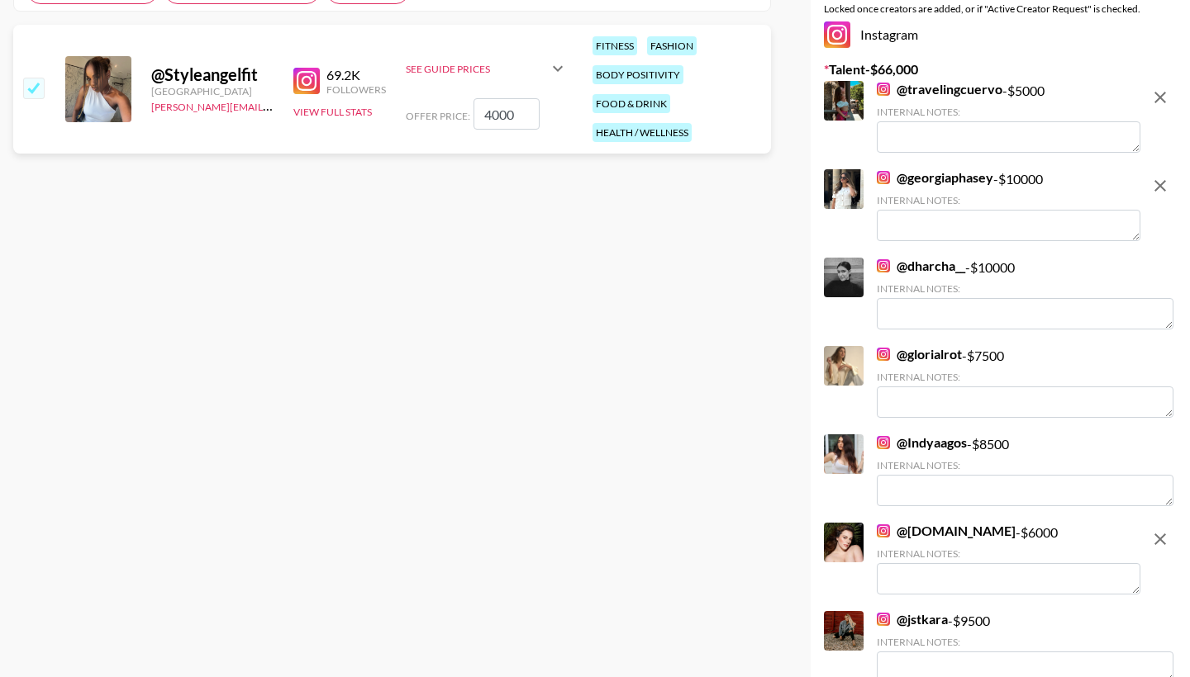
scroll to position [350, 0]
